Goal: Navigation & Orientation: Understand site structure

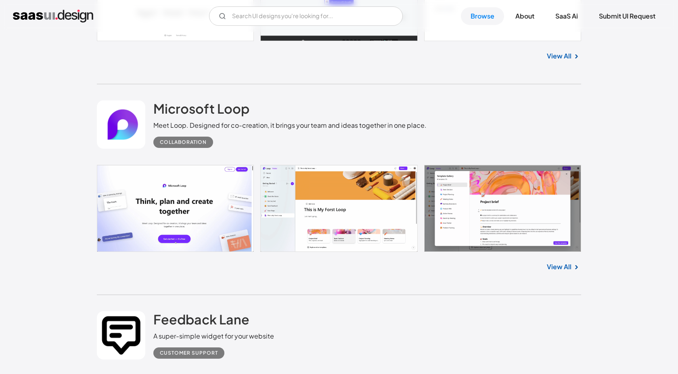
scroll to position [2434, 0]
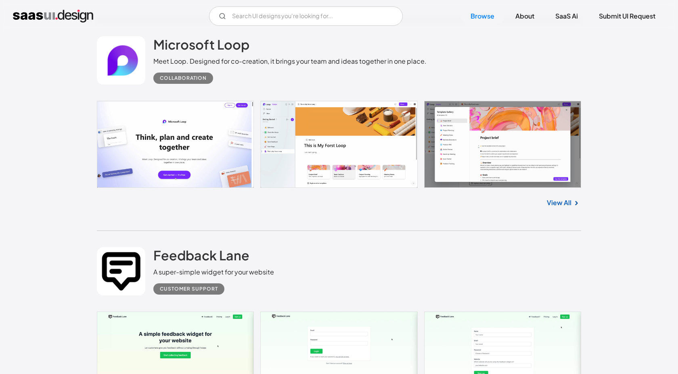
click at [504, 145] on link at bounding box center [339, 145] width 484 height 88
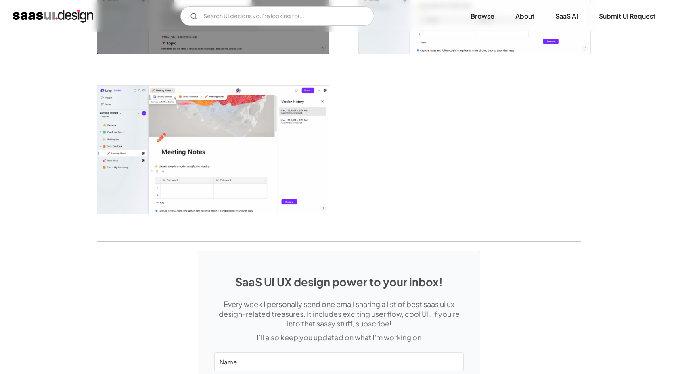
scroll to position [2034, 0]
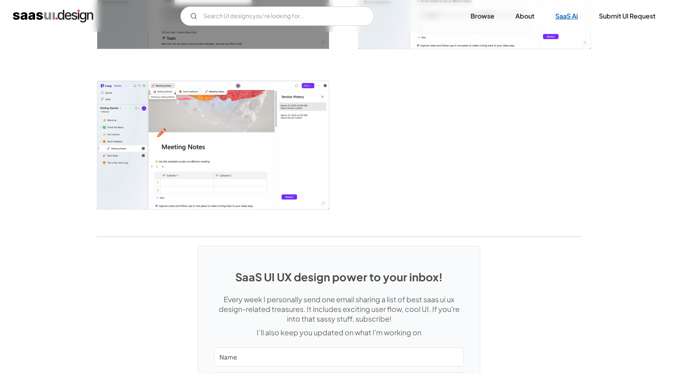
click at [576, 14] on link "SaaS Ai" at bounding box center [566, 16] width 42 height 18
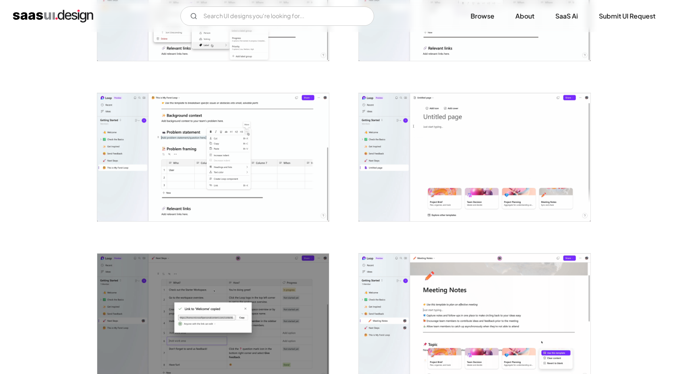
scroll to position [1361, 0]
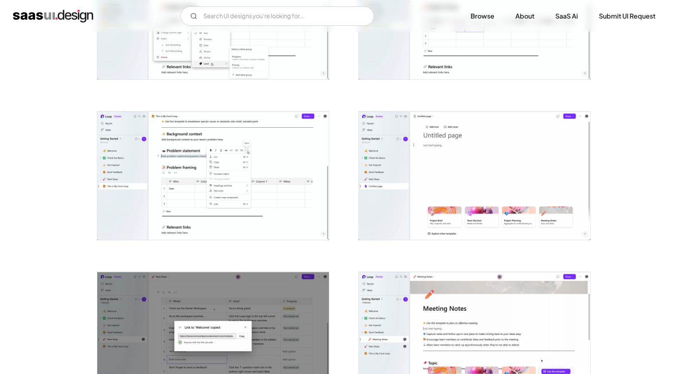
click at [78, 12] on img "home" at bounding box center [53, 16] width 80 height 13
